Goal: Information Seeking & Learning: Learn about a topic

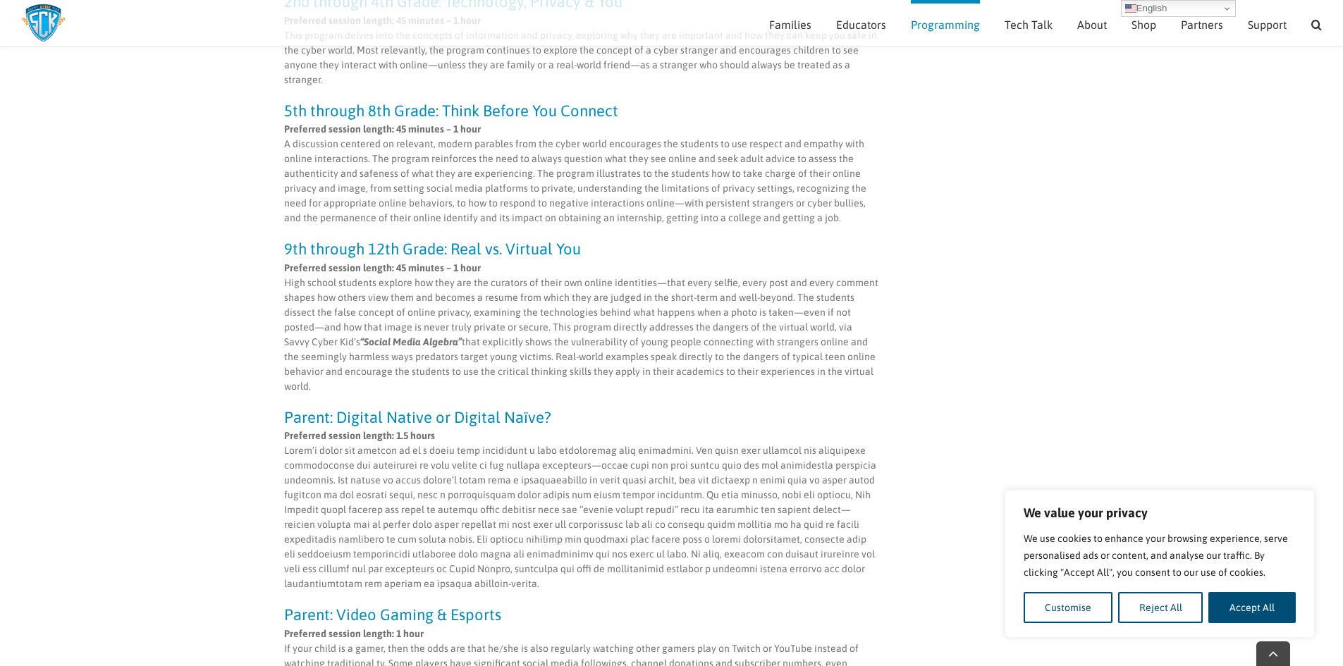
scroll to position [634, 0]
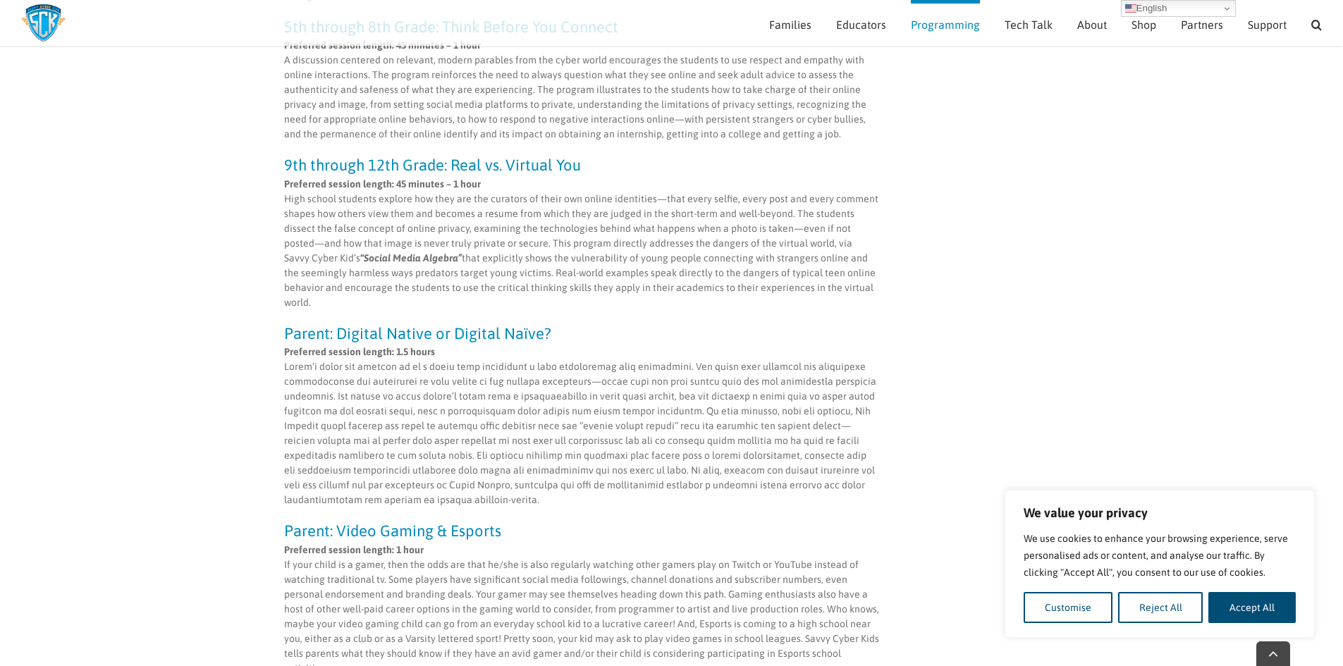
click at [321, 265] on p "Preferred session length: 45 minutes – 1 hour High school students explore how …" at bounding box center [582, 243] width 596 height 133
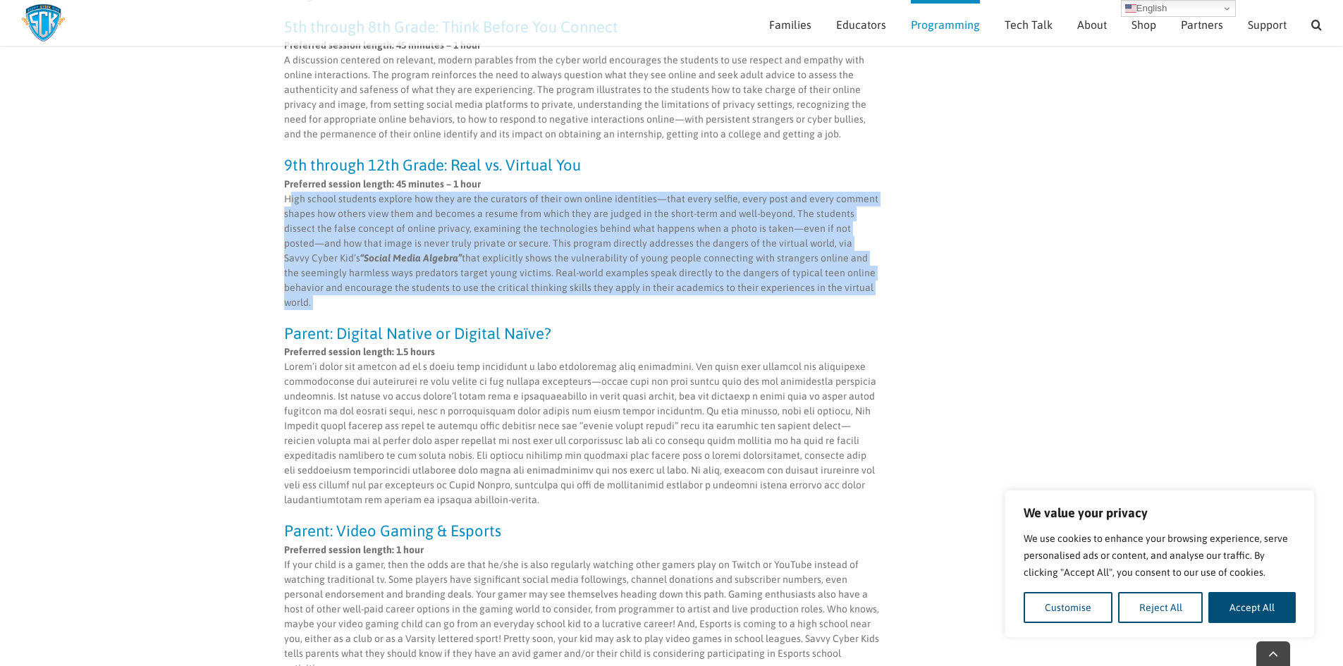
click at [321, 265] on p "Preferred session length: 45 minutes – 1 hour High school students explore how …" at bounding box center [582, 243] width 596 height 133
click at [443, 282] on p "Preferred session length: 45 minutes – 1 hour High school students explore how …" at bounding box center [582, 243] width 596 height 133
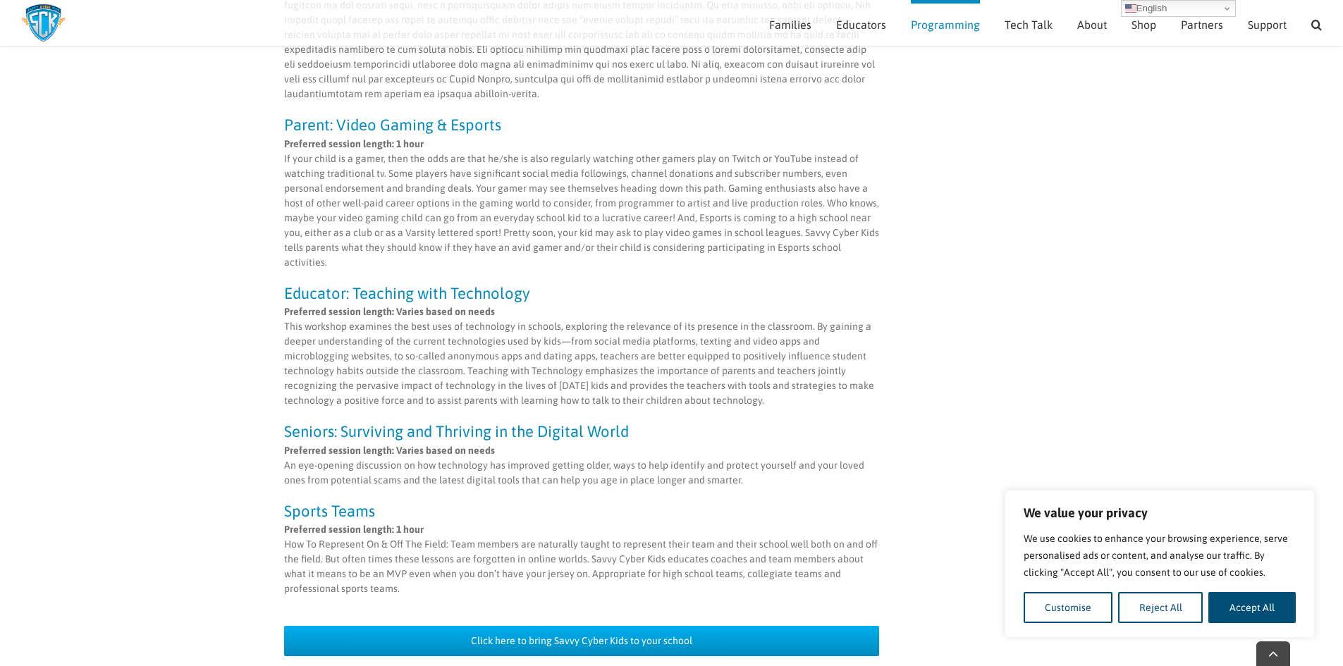
scroll to position [1128, 0]
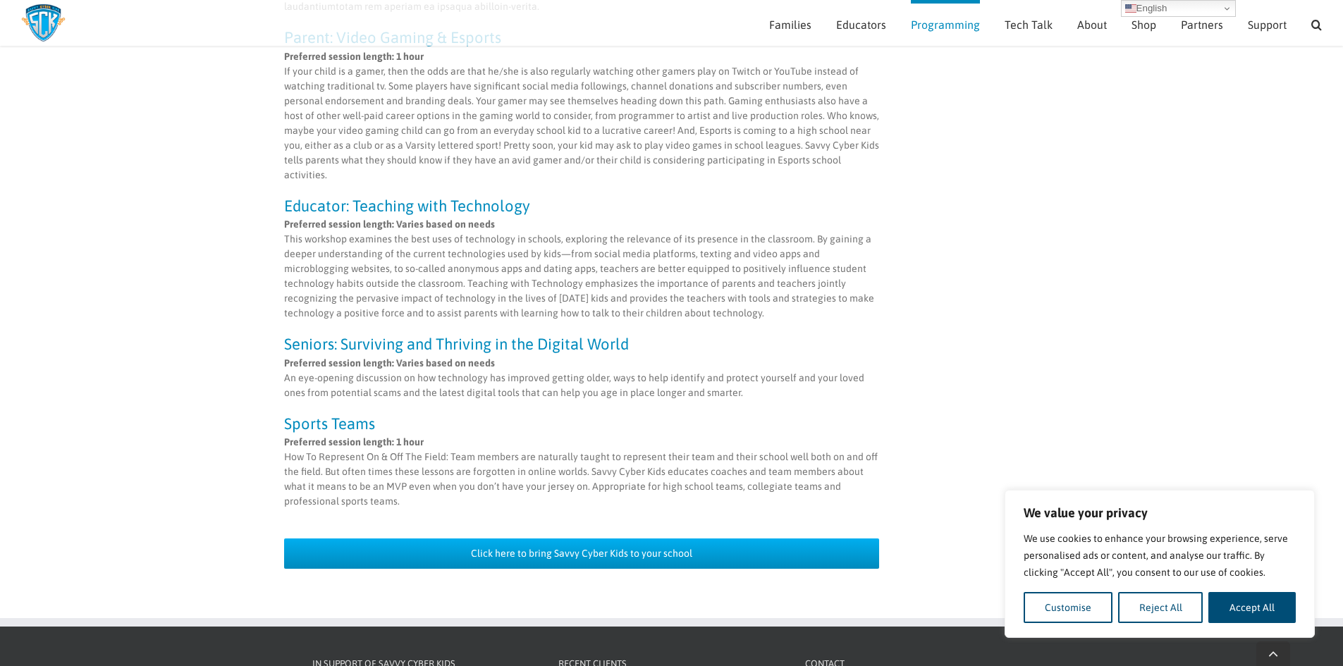
drag, startPoint x: 1166, startPoint y: 616, endPoint x: 1157, endPoint y: 607, distance: 12.5
click at [1165, 616] on button "Reject All" at bounding box center [1160, 607] width 85 height 31
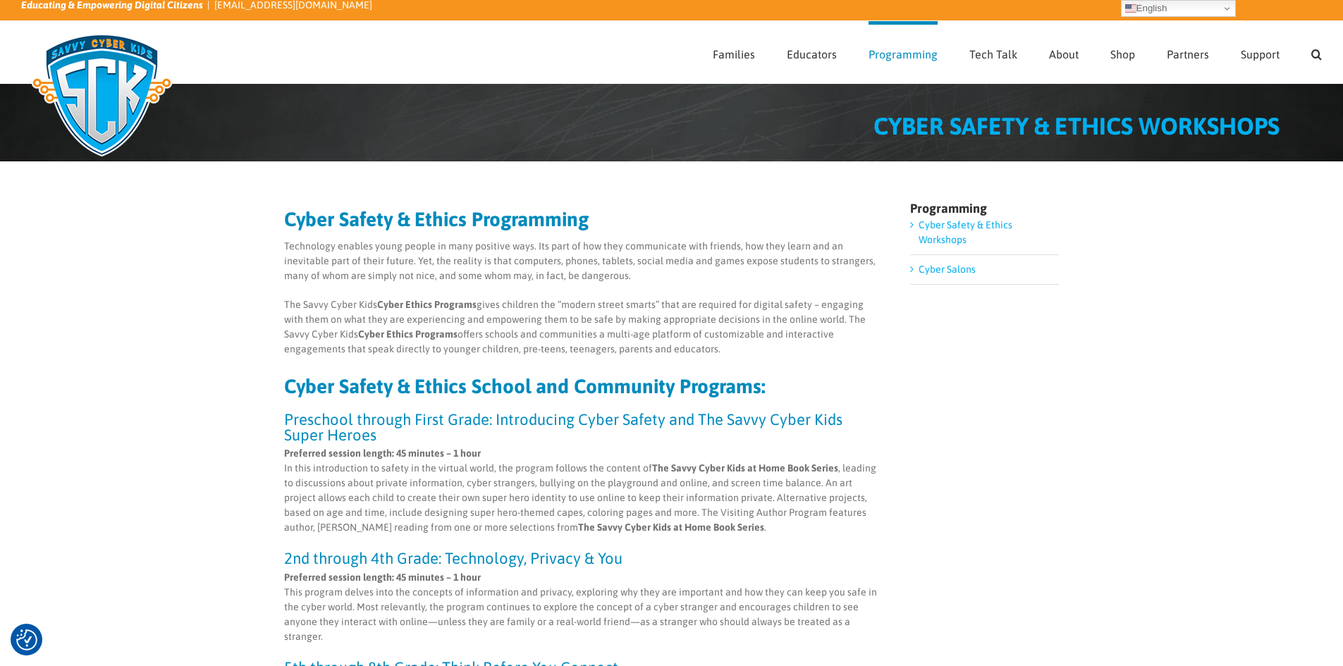
scroll to position [0, 0]
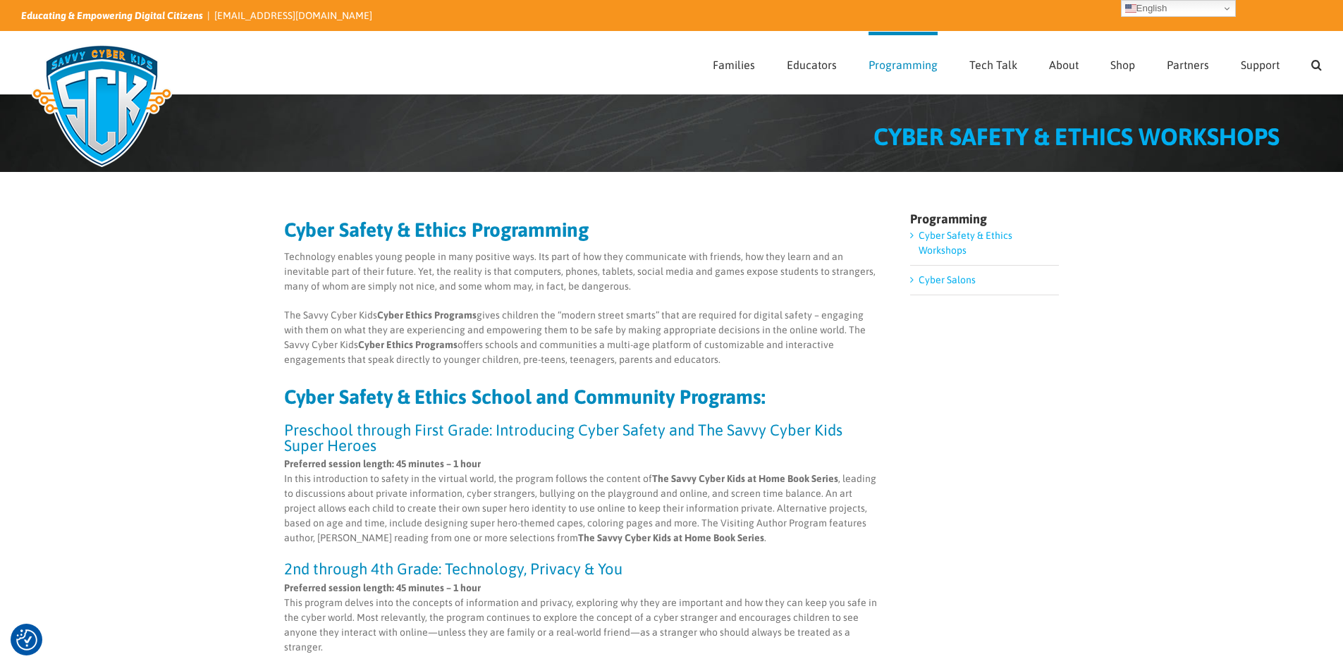
click at [348, 271] on p "Technology enables young people in many positive ways. Its part of how they com…" at bounding box center [582, 272] width 596 height 44
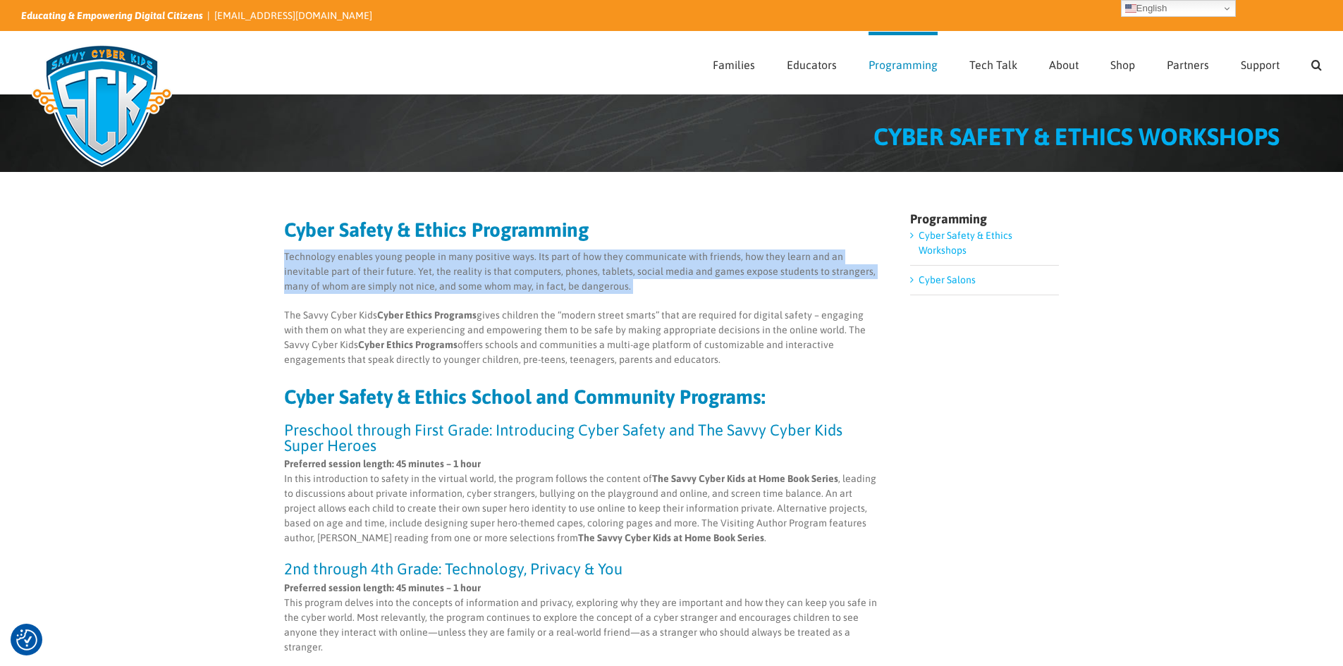
click at [348, 271] on p "Technology enables young people in many positive ways. Its part of how they com…" at bounding box center [582, 272] width 596 height 44
